Goal: Task Accomplishment & Management: Use online tool/utility

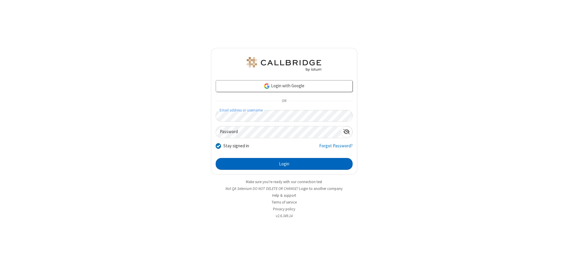
click at [284, 164] on button "Login" at bounding box center [284, 164] width 137 height 12
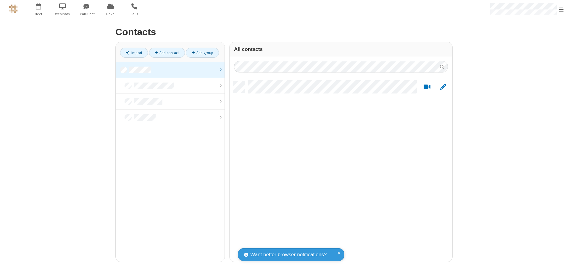
click at [134, 53] on link "Import" at bounding box center [134, 53] width 28 height 10
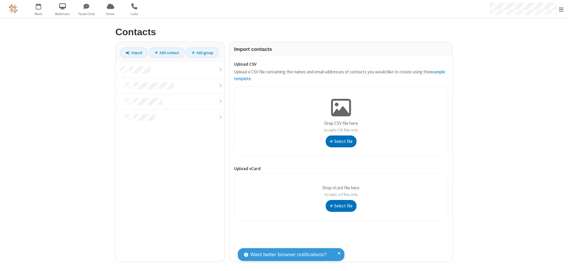
type input "C:\fakepath\address_book_contacts.csv"
